Goal: Ask a question

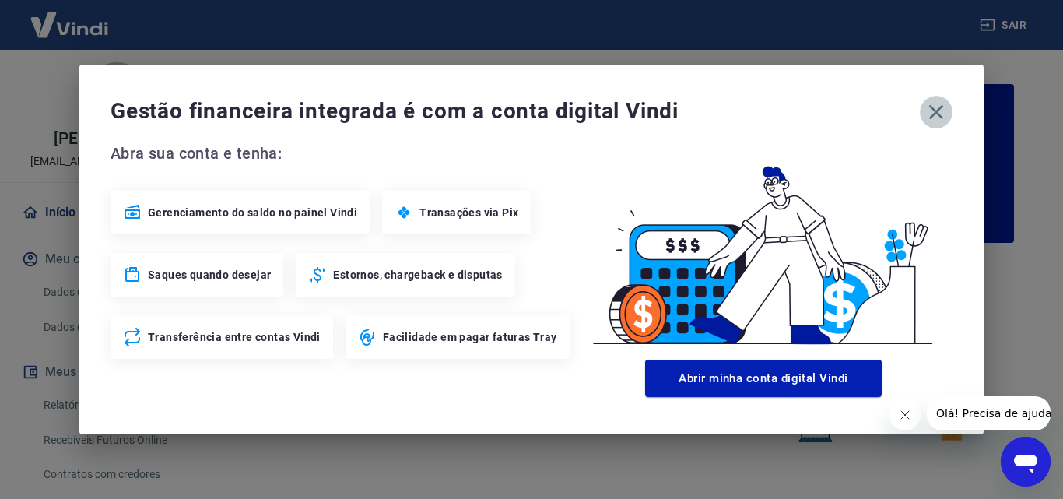
click at [937, 110] on icon "button" at bounding box center [936, 112] width 25 height 25
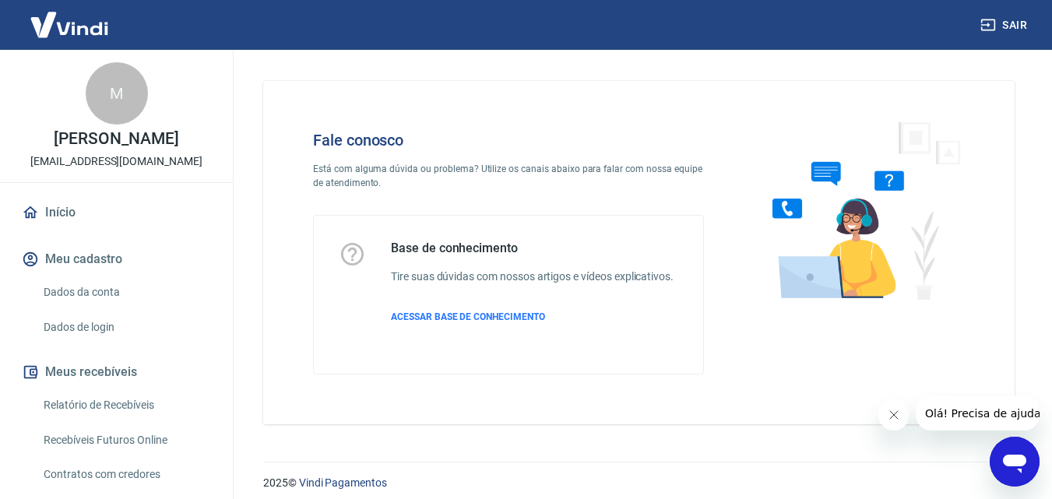
scroll to position [11, 0]
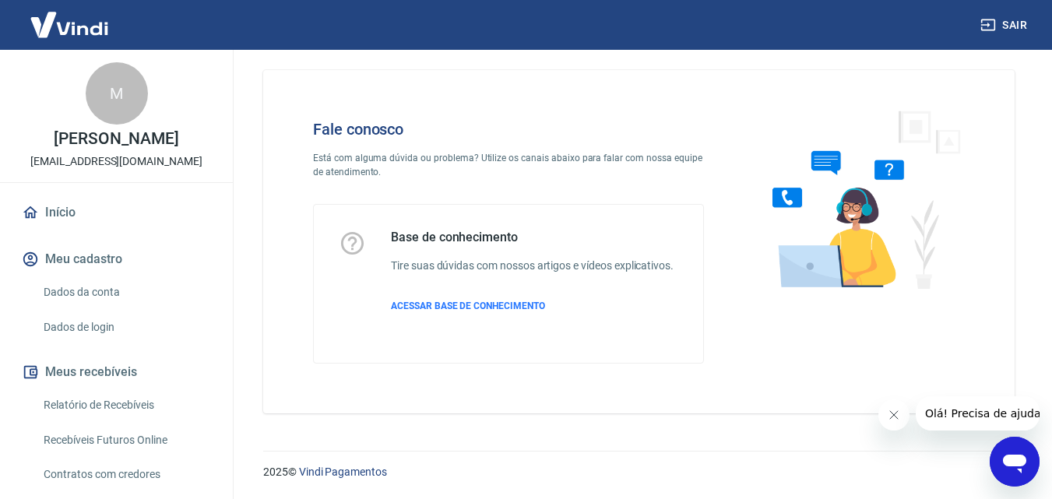
click at [933, 417] on span "Olá! Precisa de ajuda?" at bounding box center [984, 413] width 121 height 12
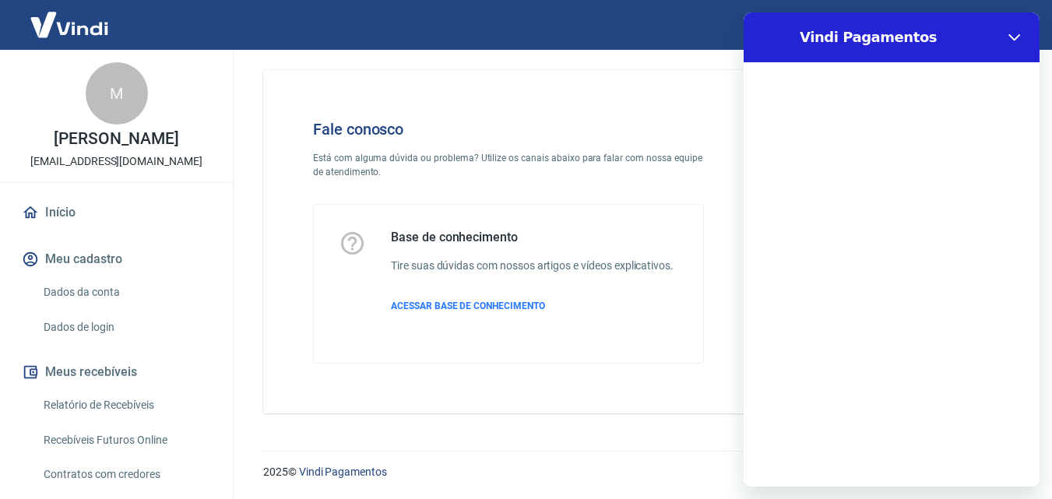
scroll to position [0, 0]
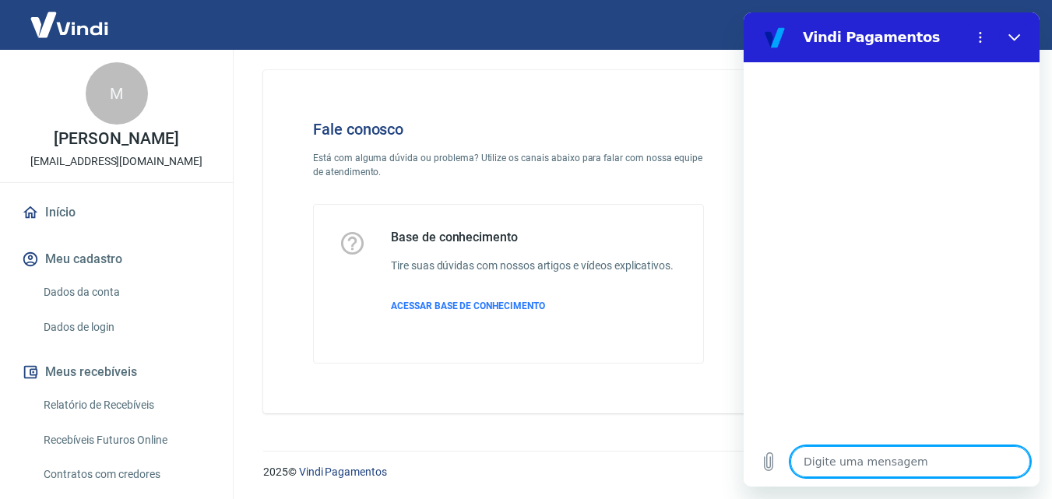
type textarea "B"
type textarea "x"
type textarea "BO"
type textarea "x"
type textarea "BOA"
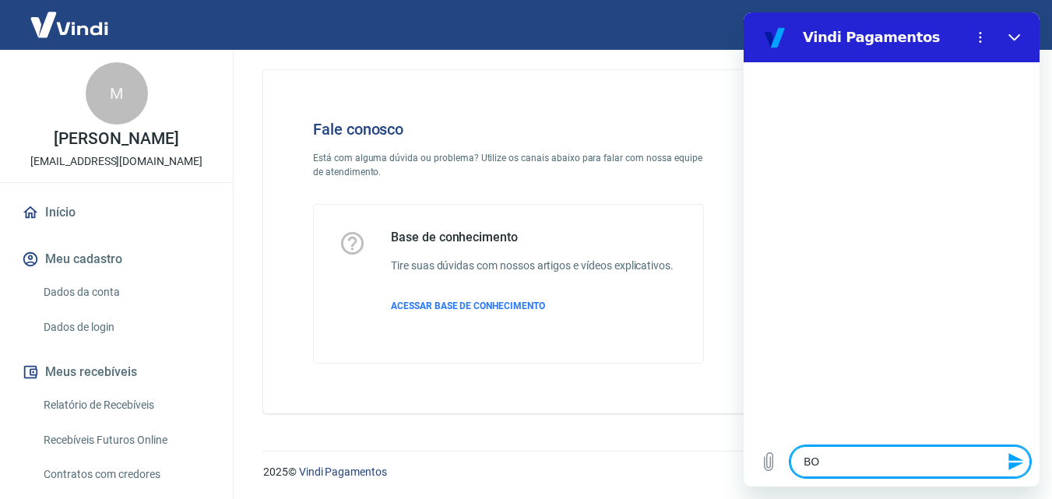
type textarea "x"
type textarea "BOA"
type textarea "x"
type textarea "BOA T"
type textarea "x"
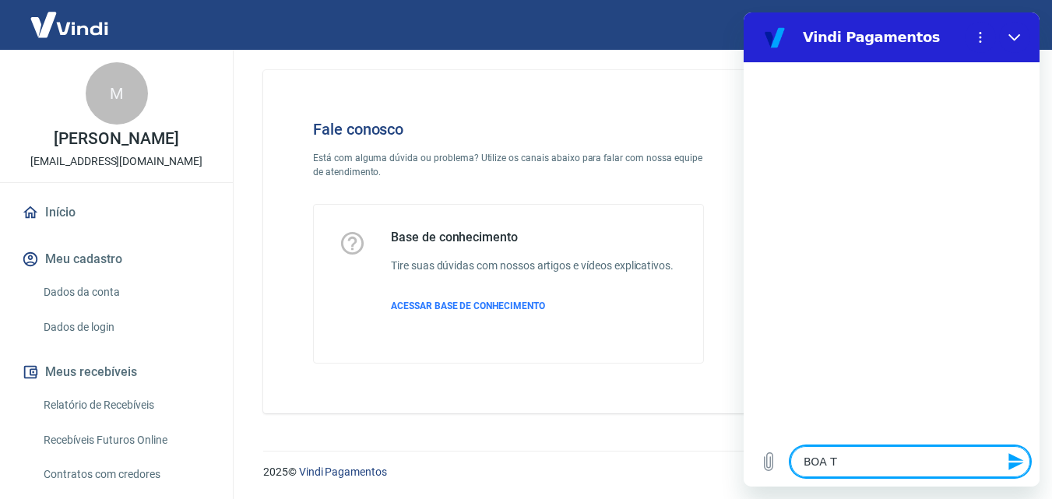
type textarea "BOA TA"
type textarea "x"
type textarea "BOA TAR"
type textarea "x"
type textarea "BOA TARD"
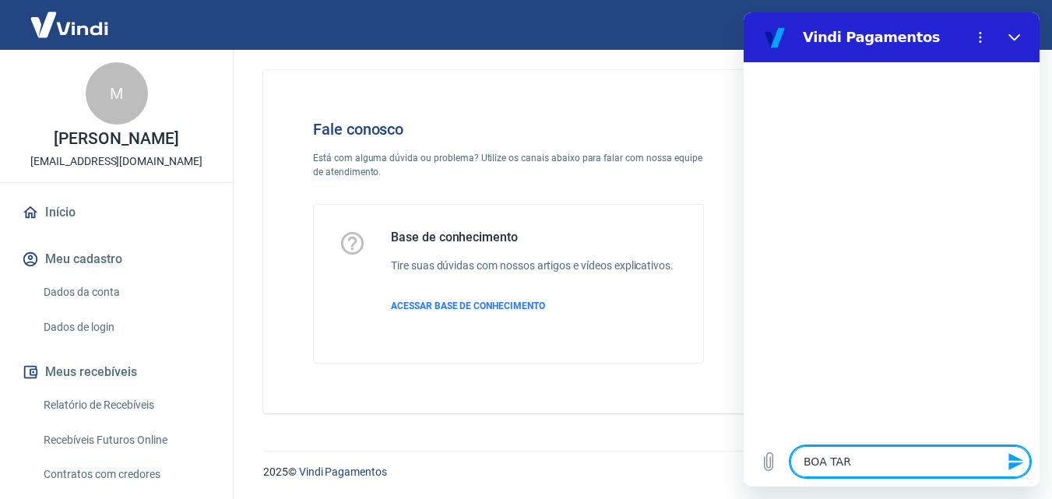
type textarea "x"
type textarea "BOA TARDE"
type textarea "x"
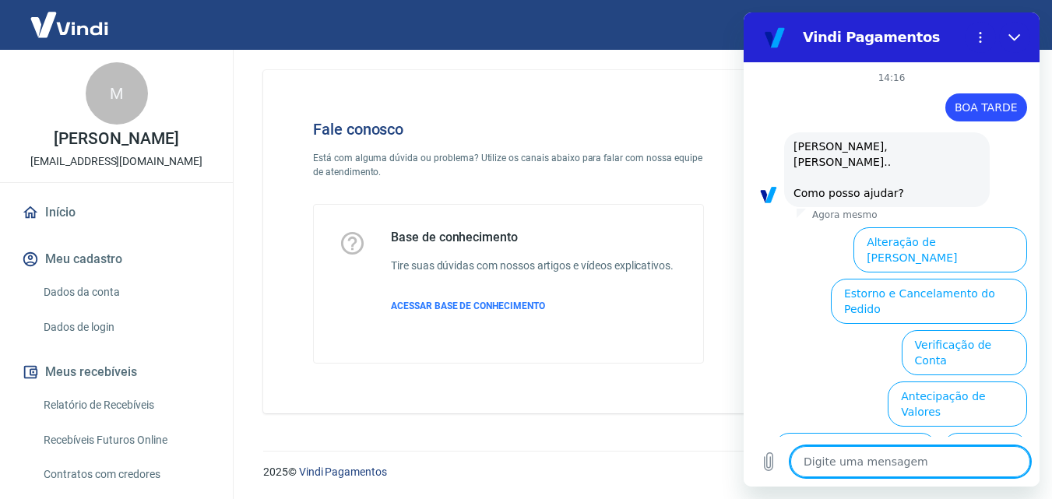
scroll to position [111, 0]
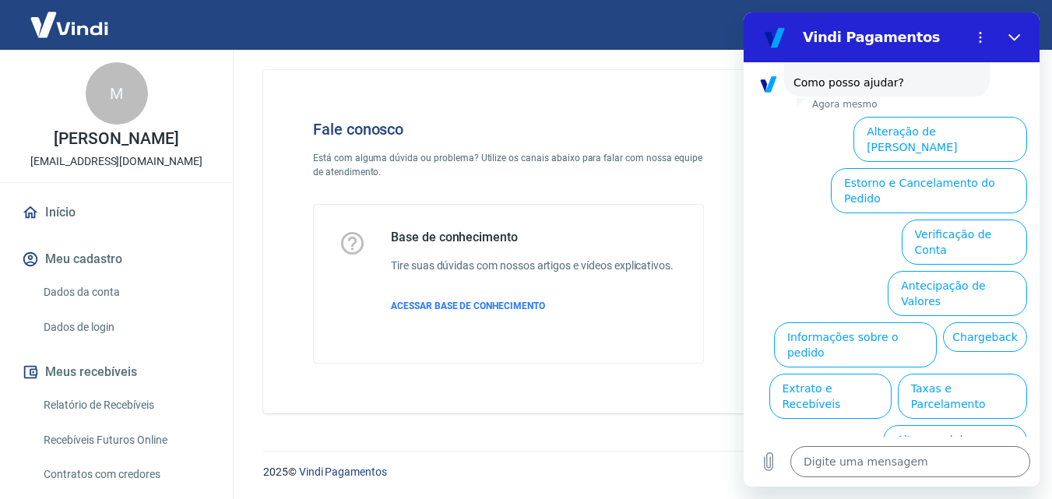
click at [954, 476] on button "Assinaturas e Faturas Tray" at bounding box center [952, 498] width 150 height 45
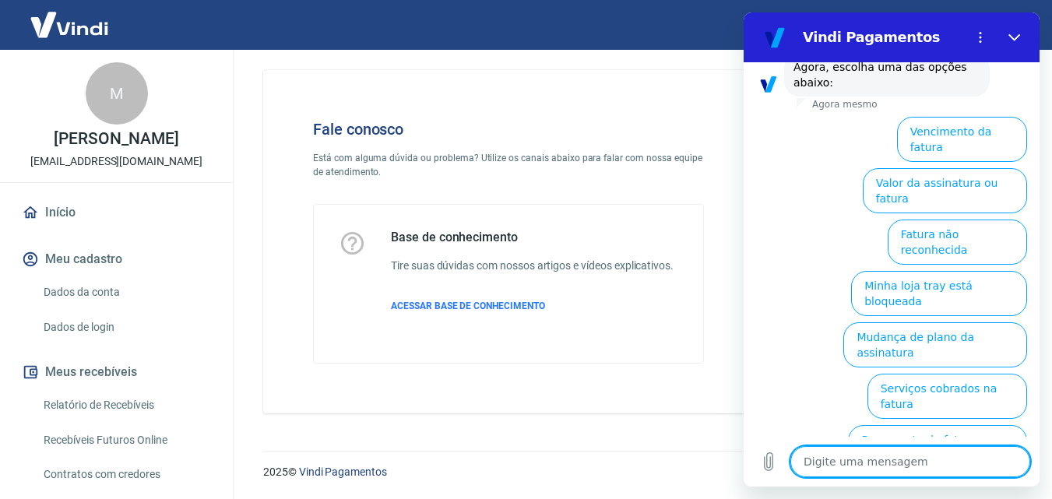
scroll to position [137, 0]
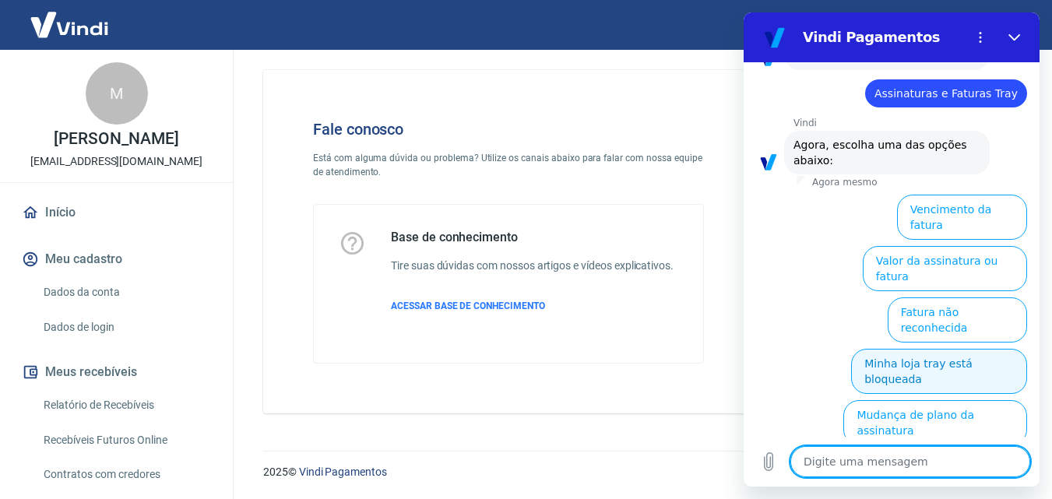
click at [877, 349] on button "Minha loja tray está bloqueada" at bounding box center [939, 371] width 176 height 45
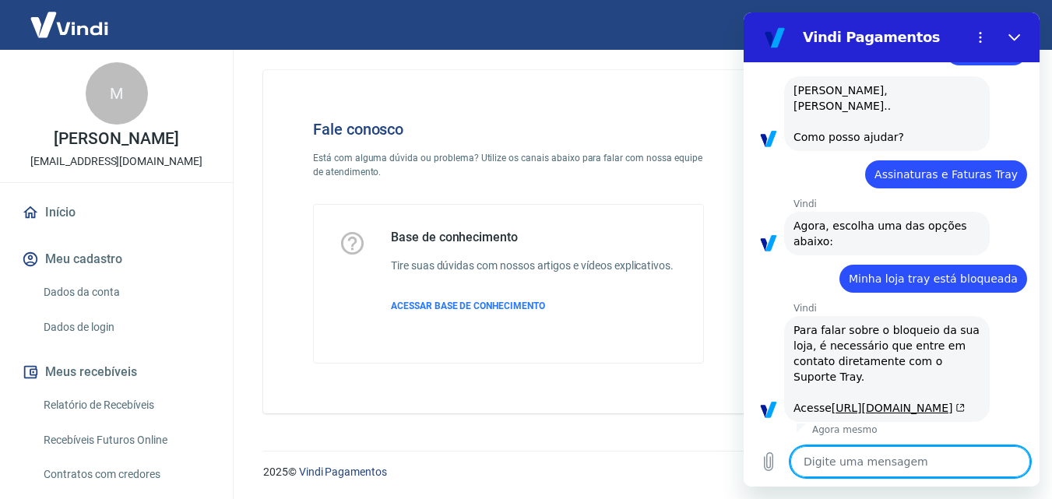
type textarea "x"
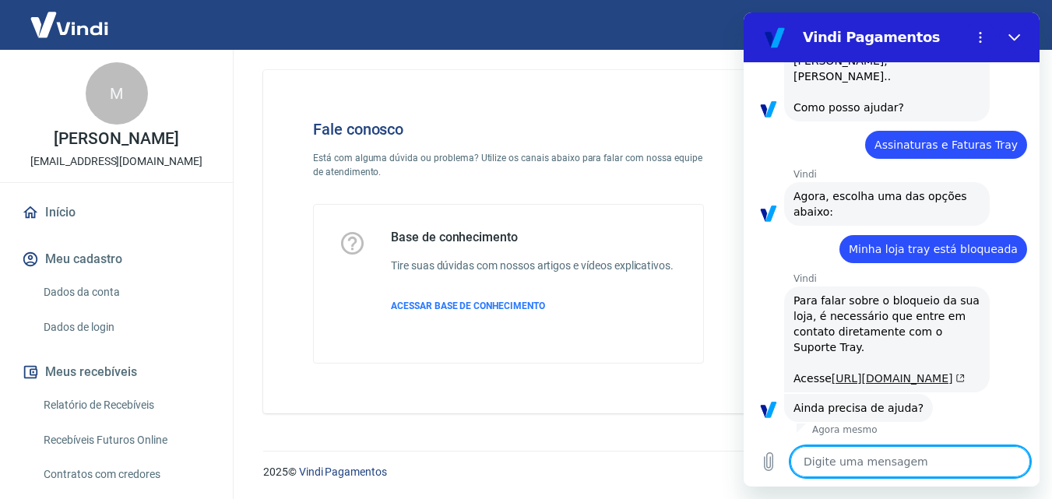
scroll to position [218, 0]
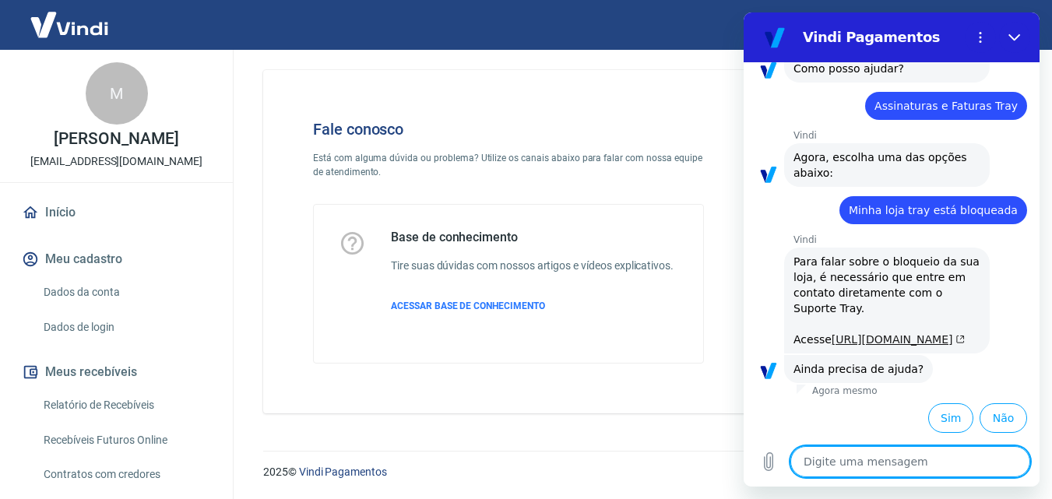
click at [831, 333] on link "[URL][DOMAIN_NAME]" at bounding box center [897, 339] width 133 height 12
